Goal: Navigation & Orientation: Find specific page/section

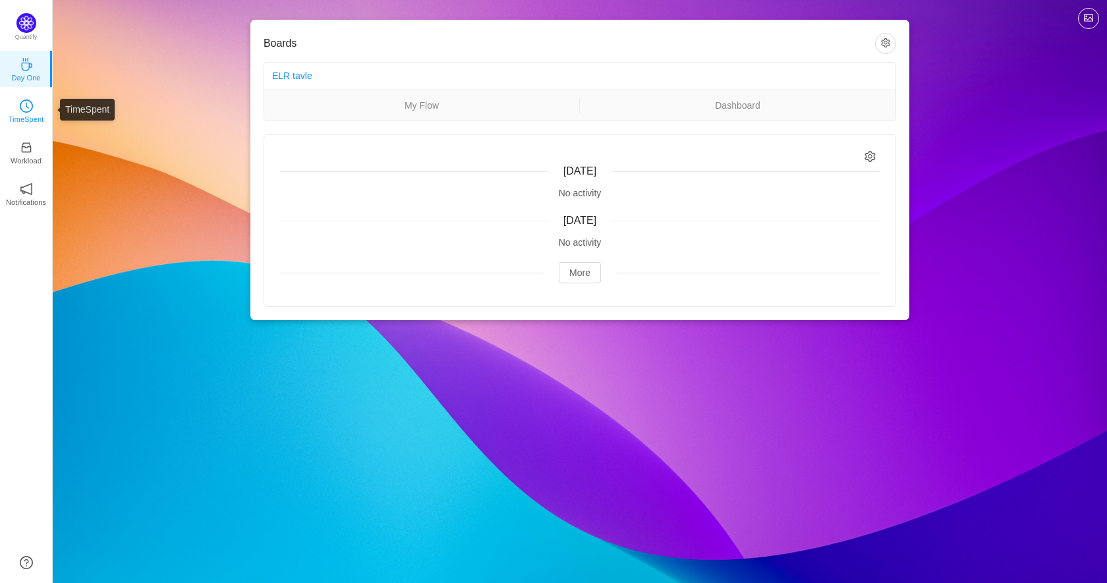
click at [27, 114] on p "TimeSpent" at bounding box center [27, 119] width 36 height 12
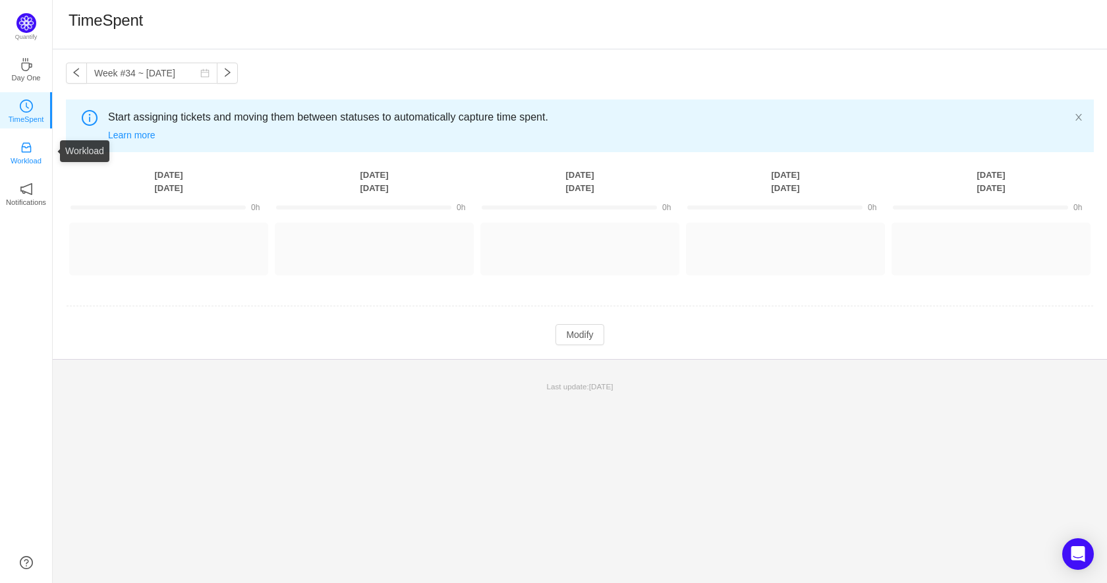
click at [30, 146] on icon "icon: inbox" at bounding box center [26, 148] width 10 height 10
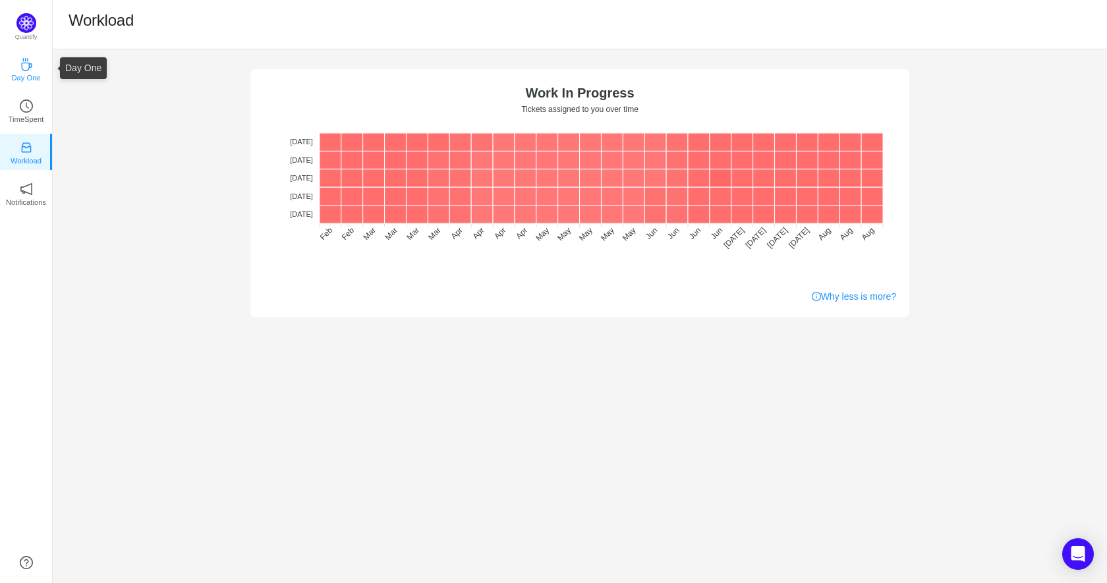
click at [31, 65] on icon "icon: coffee" at bounding box center [26, 64] width 11 height 13
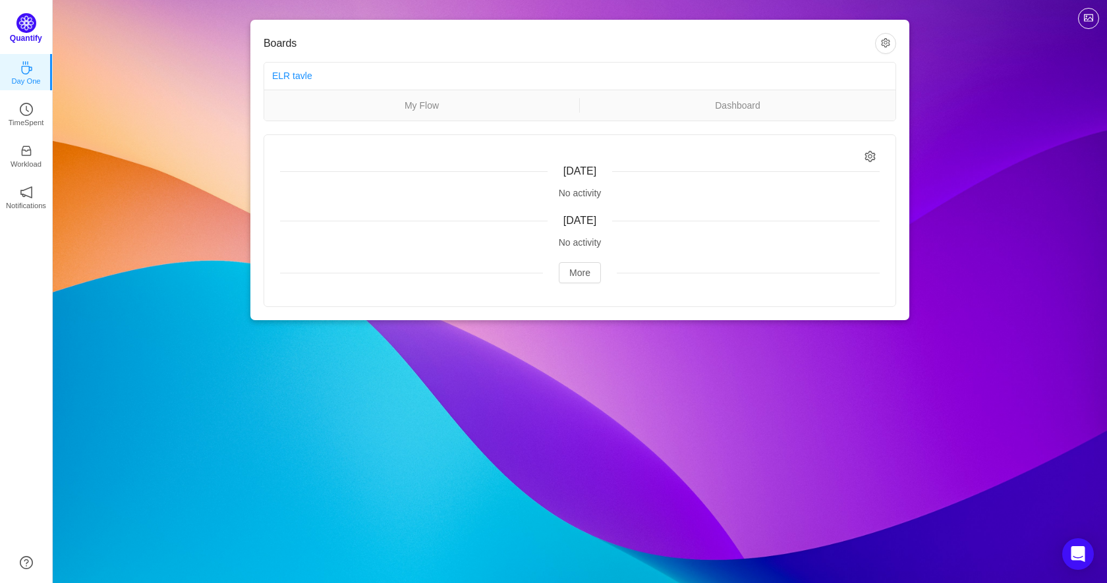
click at [38, 29] on div "Quantify" at bounding box center [26, 32] width 52 height 38
click at [31, 29] on img at bounding box center [26, 23] width 20 height 20
